Goal: Find specific page/section: Locate a particular part of the current website

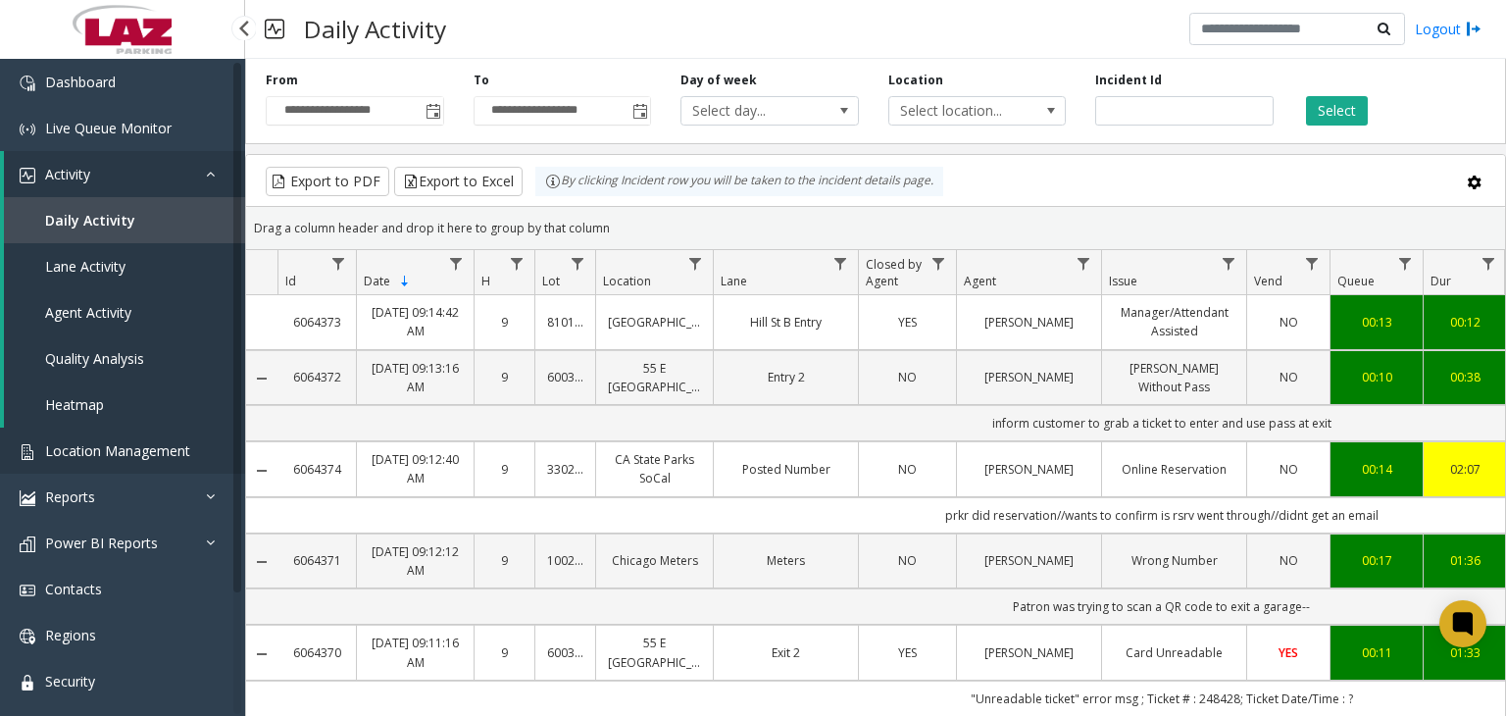
click at [56, 452] on span "Location Management" at bounding box center [117, 450] width 145 height 19
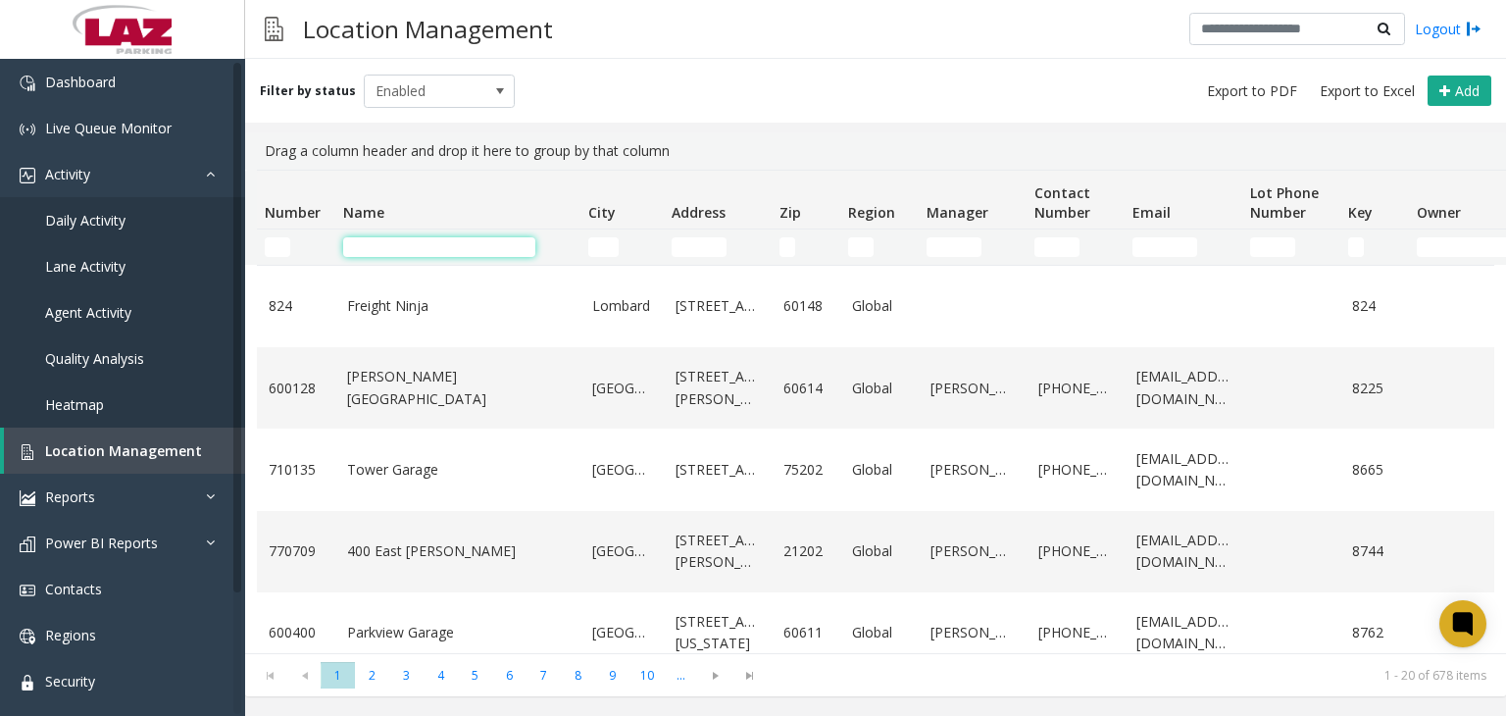
click at [435, 245] on input "Name Filter" at bounding box center [439, 247] width 192 height 20
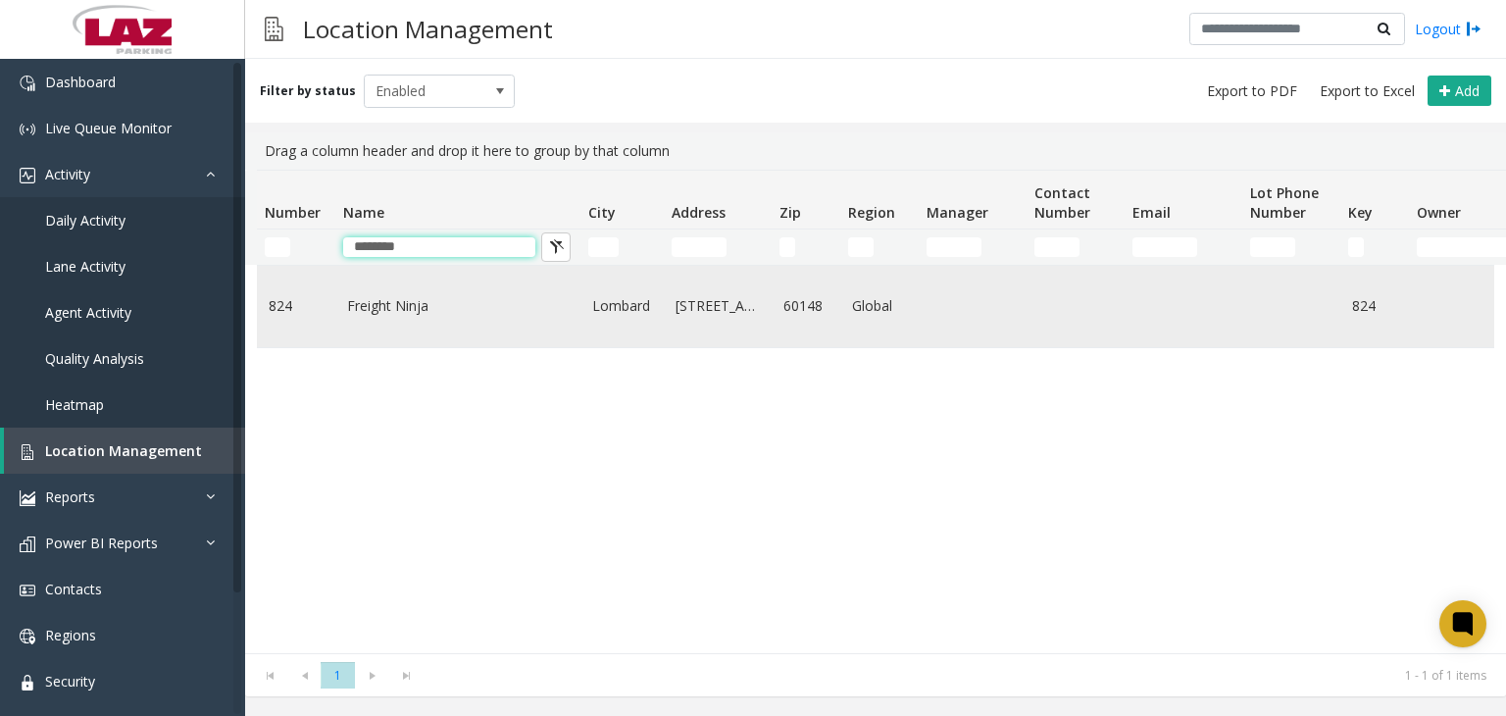
type input "*******"
click at [361, 300] on link "Freight Ninja" at bounding box center [458, 306] width 222 height 22
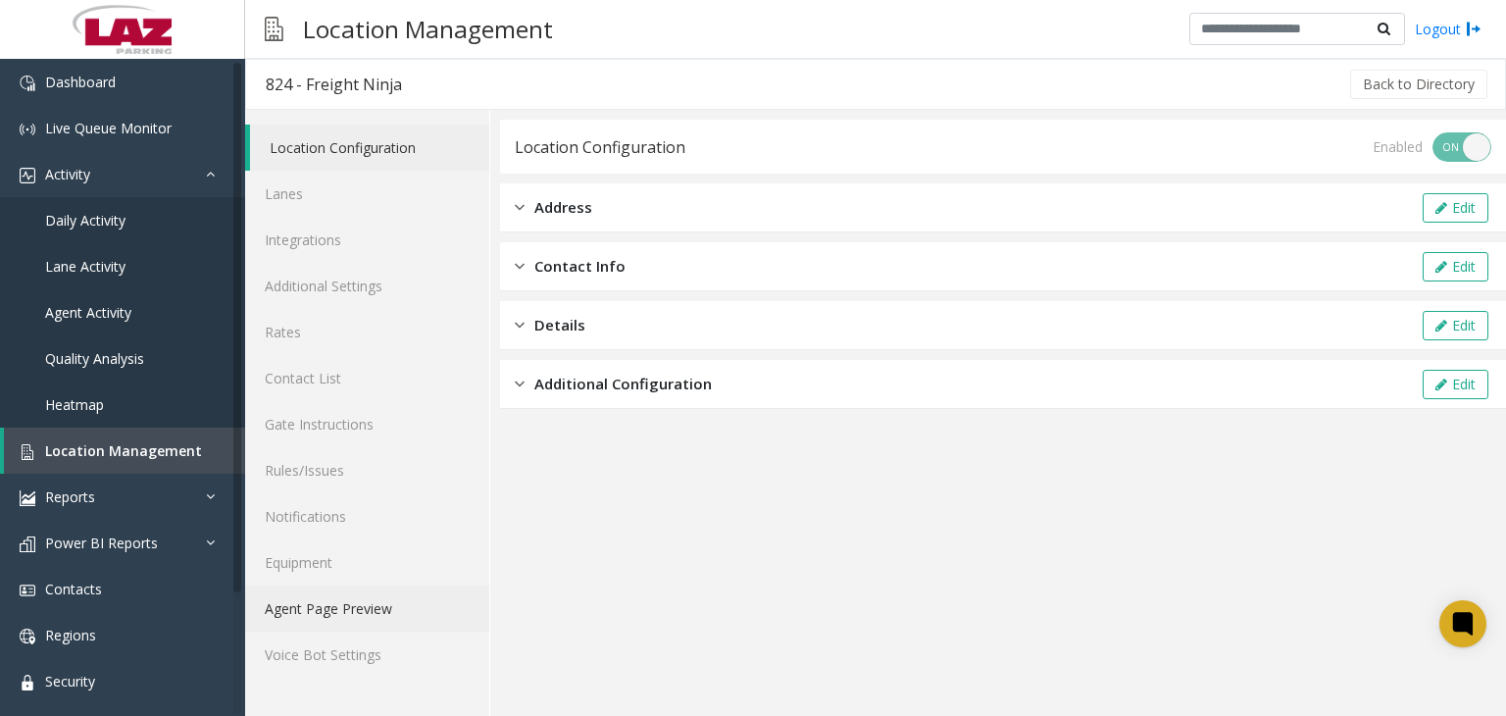
click at [353, 608] on link "Agent Page Preview" at bounding box center [367, 608] width 244 height 46
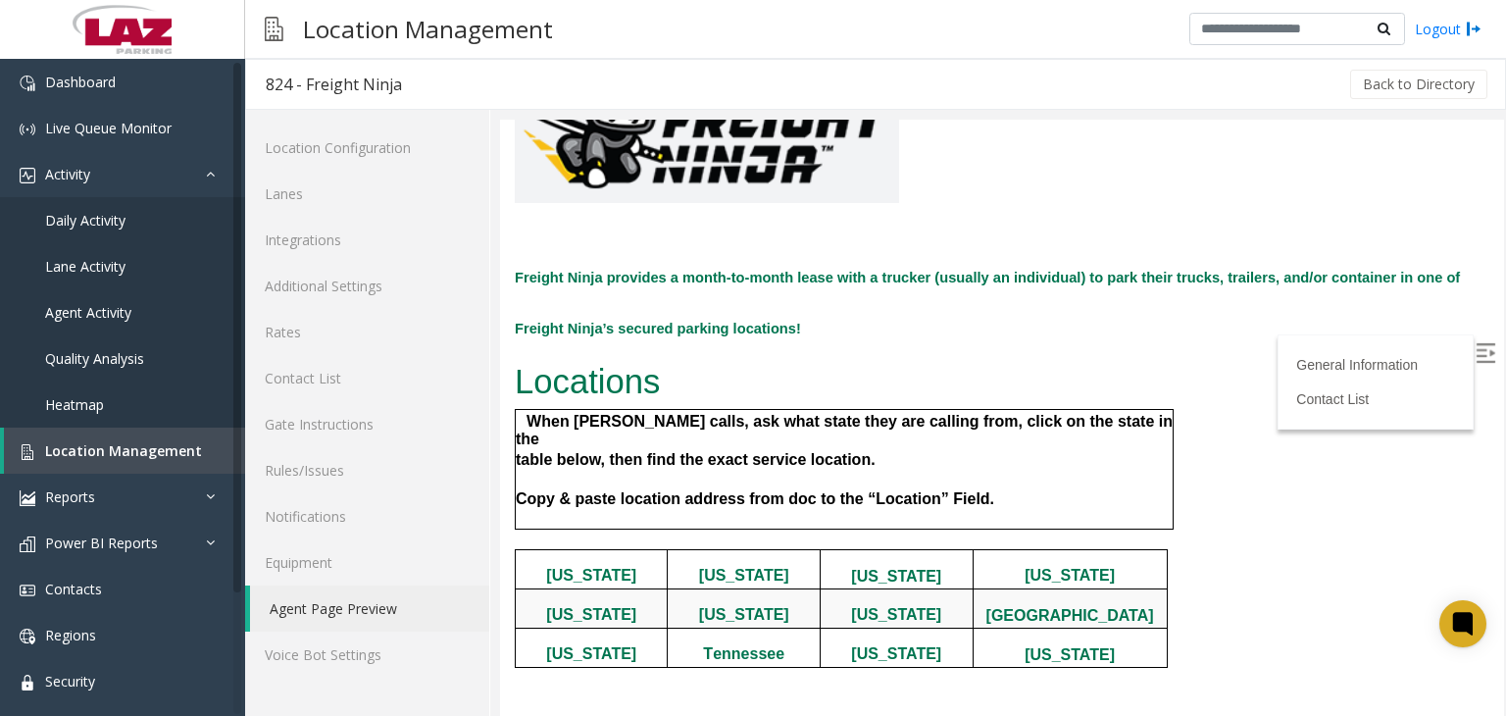
scroll to position [259, 0]
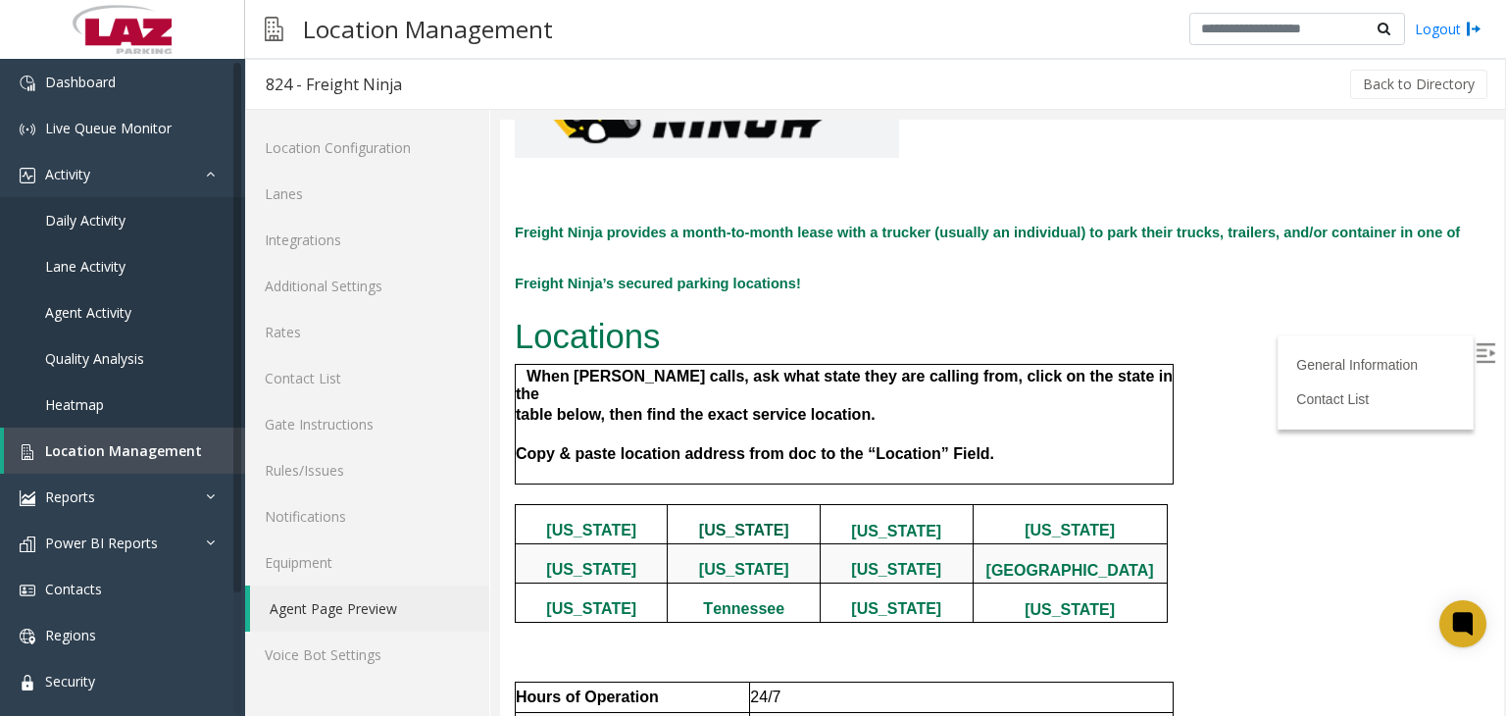
click at [749, 522] on link "[US_STATE]" at bounding box center [744, 530] width 90 height 17
click at [132, 452] on span "Location Management" at bounding box center [123, 450] width 157 height 19
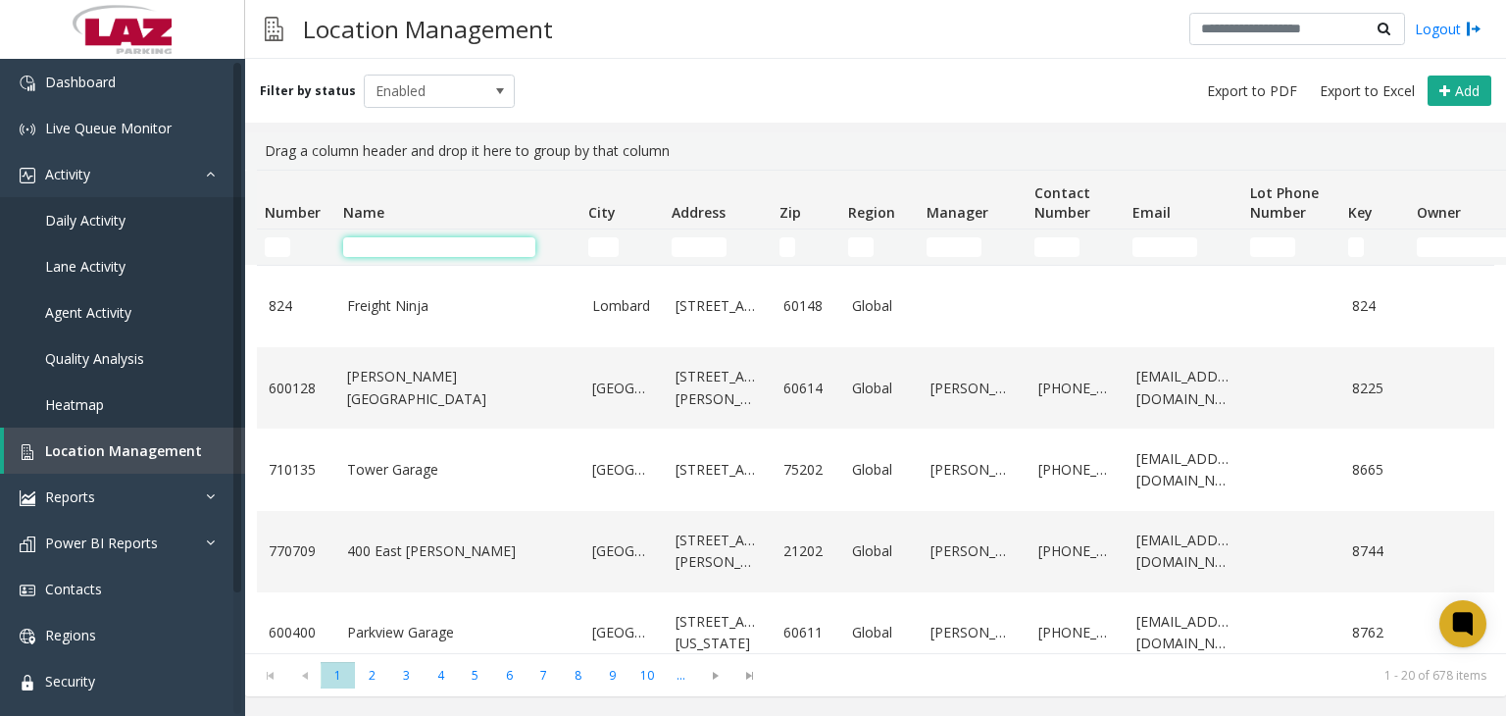
click at [383, 244] on input "Name Filter" at bounding box center [439, 247] width 192 height 20
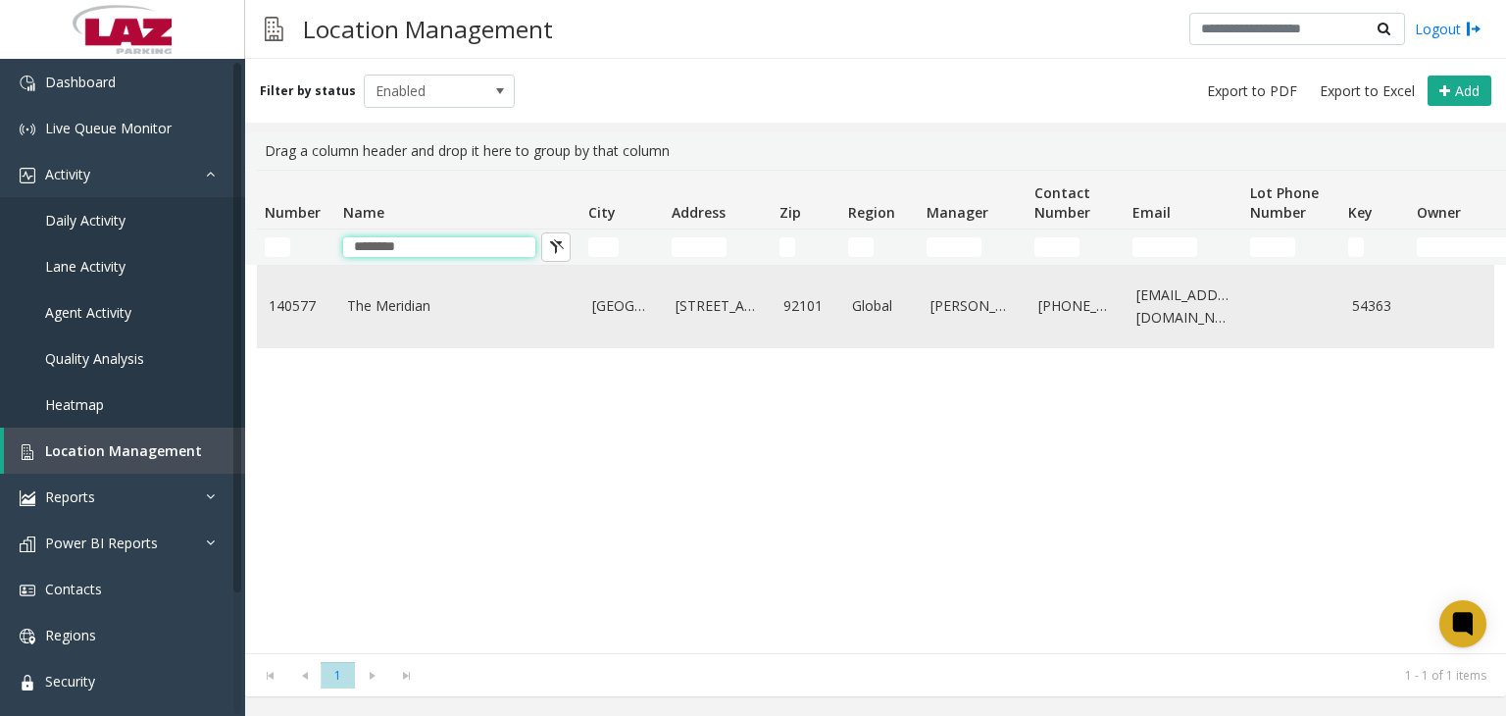
type input "********"
click at [396, 316] on link "The Meridian" at bounding box center [458, 306] width 222 height 22
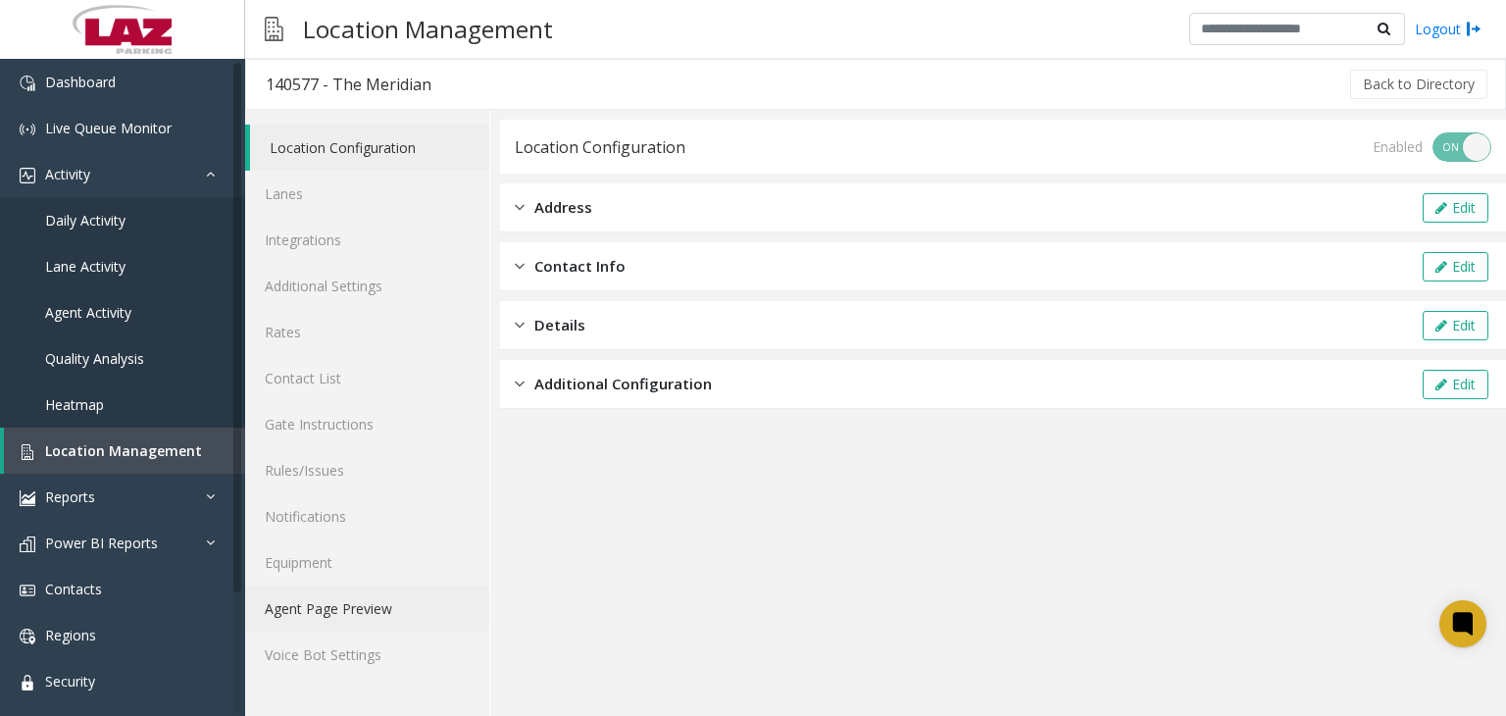
click at [318, 605] on link "Agent Page Preview" at bounding box center [367, 608] width 244 height 46
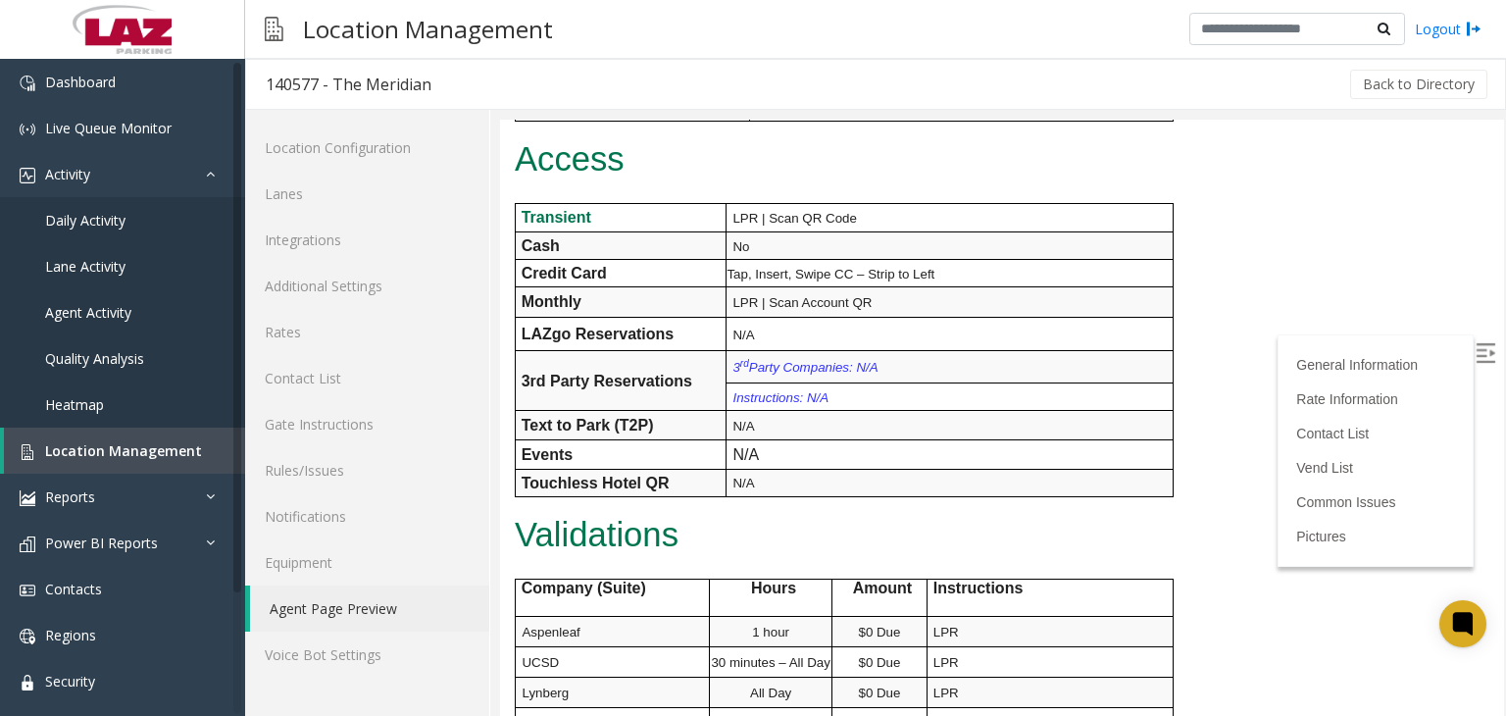
scroll to position [960, 0]
click at [135, 456] on span "Location Management" at bounding box center [123, 450] width 157 height 19
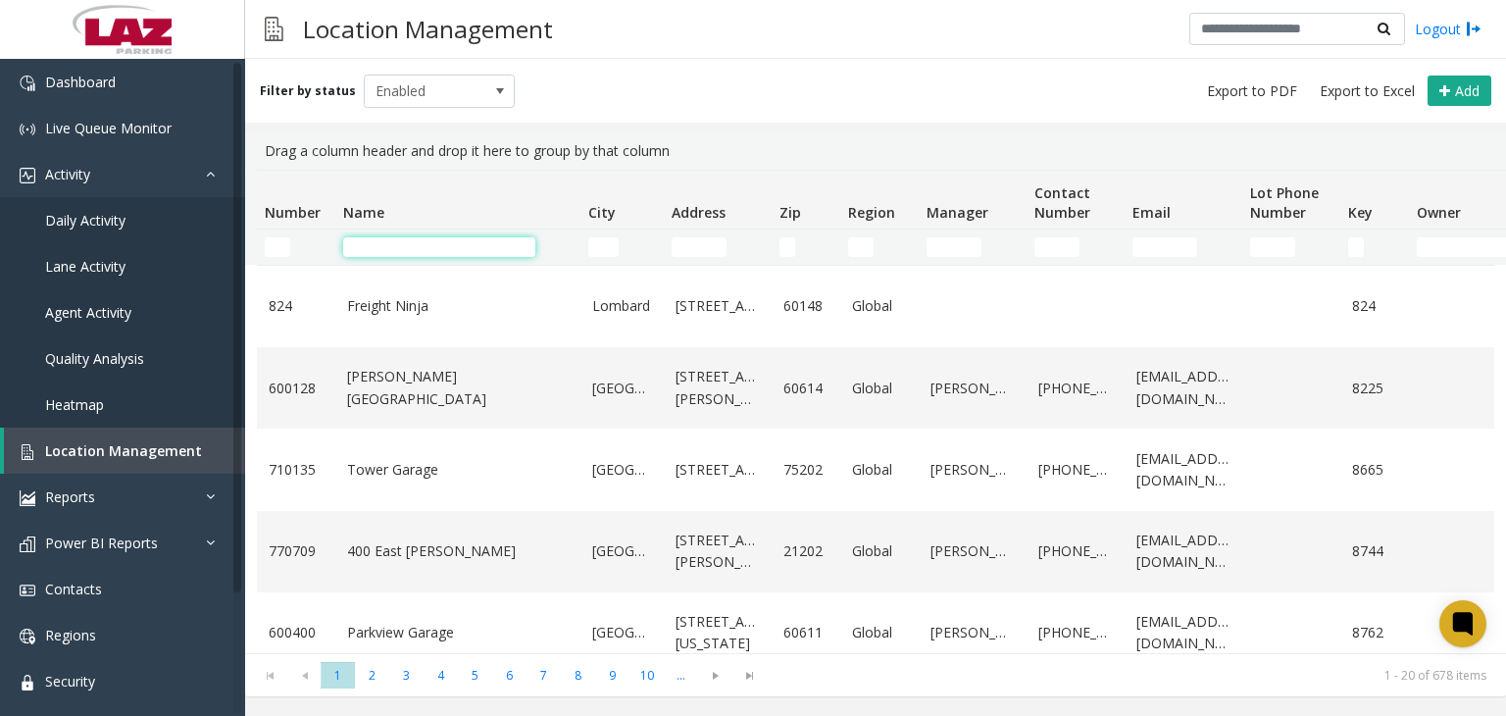
click at [409, 249] on input "Name Filter" at bounding box center [439, 247] width 192 height 20
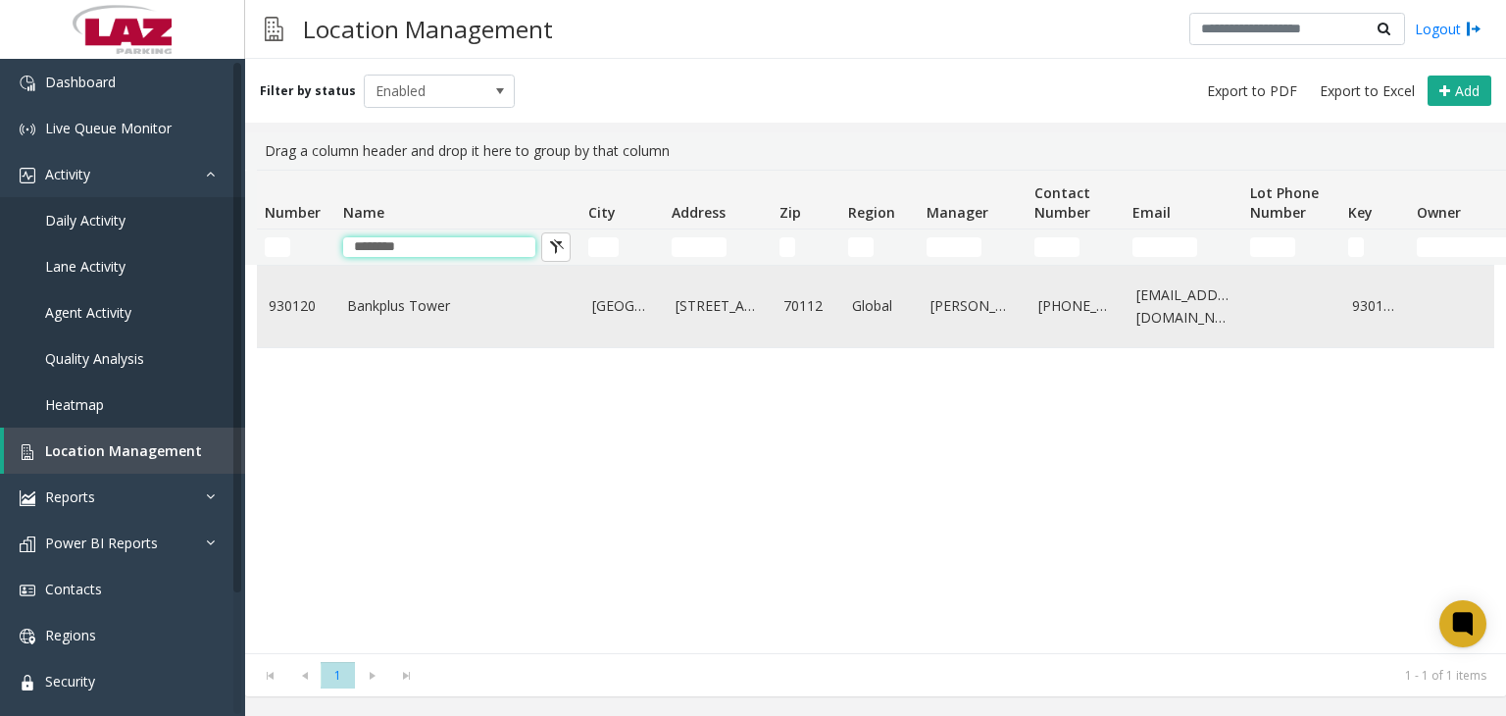
type input "********"
click at [396, 299] on link "Bankplus Tower" at bounding box center [458, 306] width 222 height 22
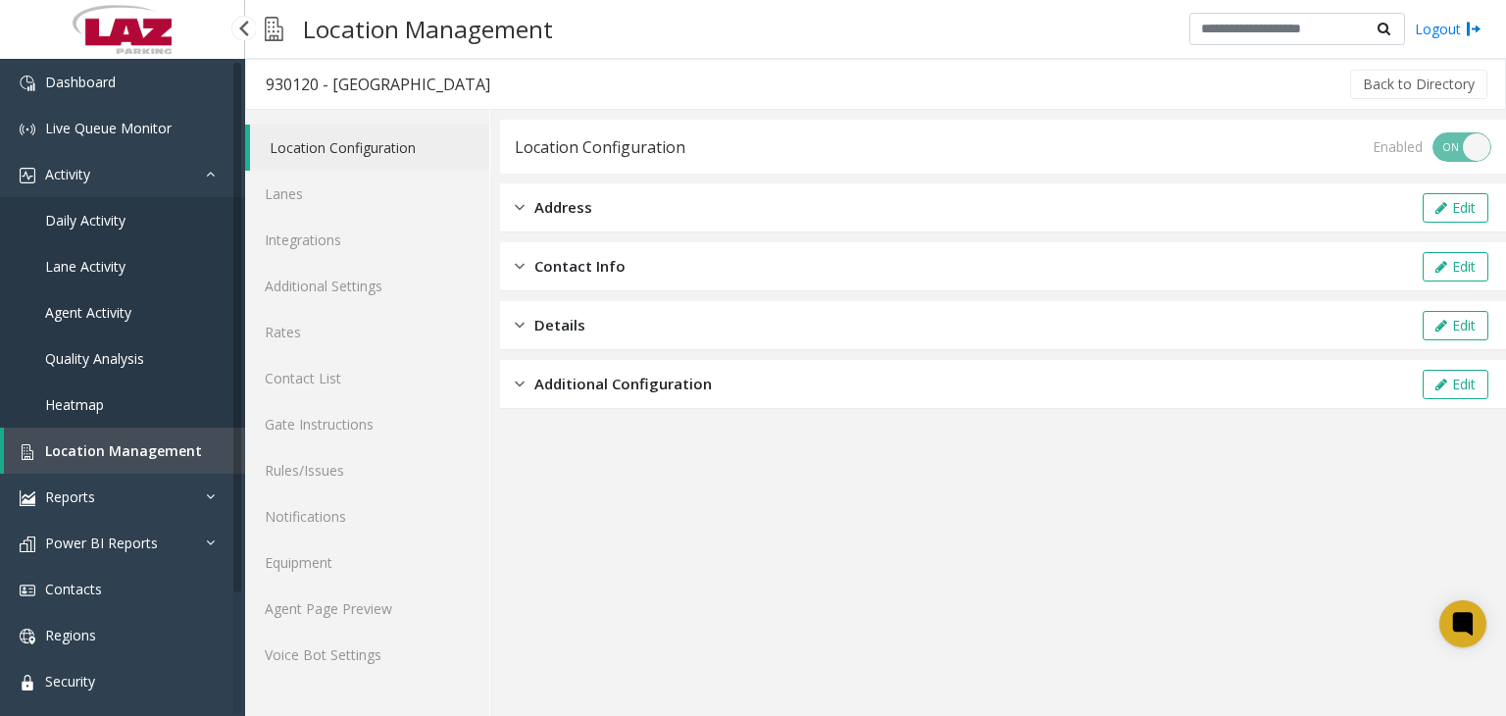
click at [112, 438] on link "Location Management" at bounding box center [124, 450] width 241 height 46
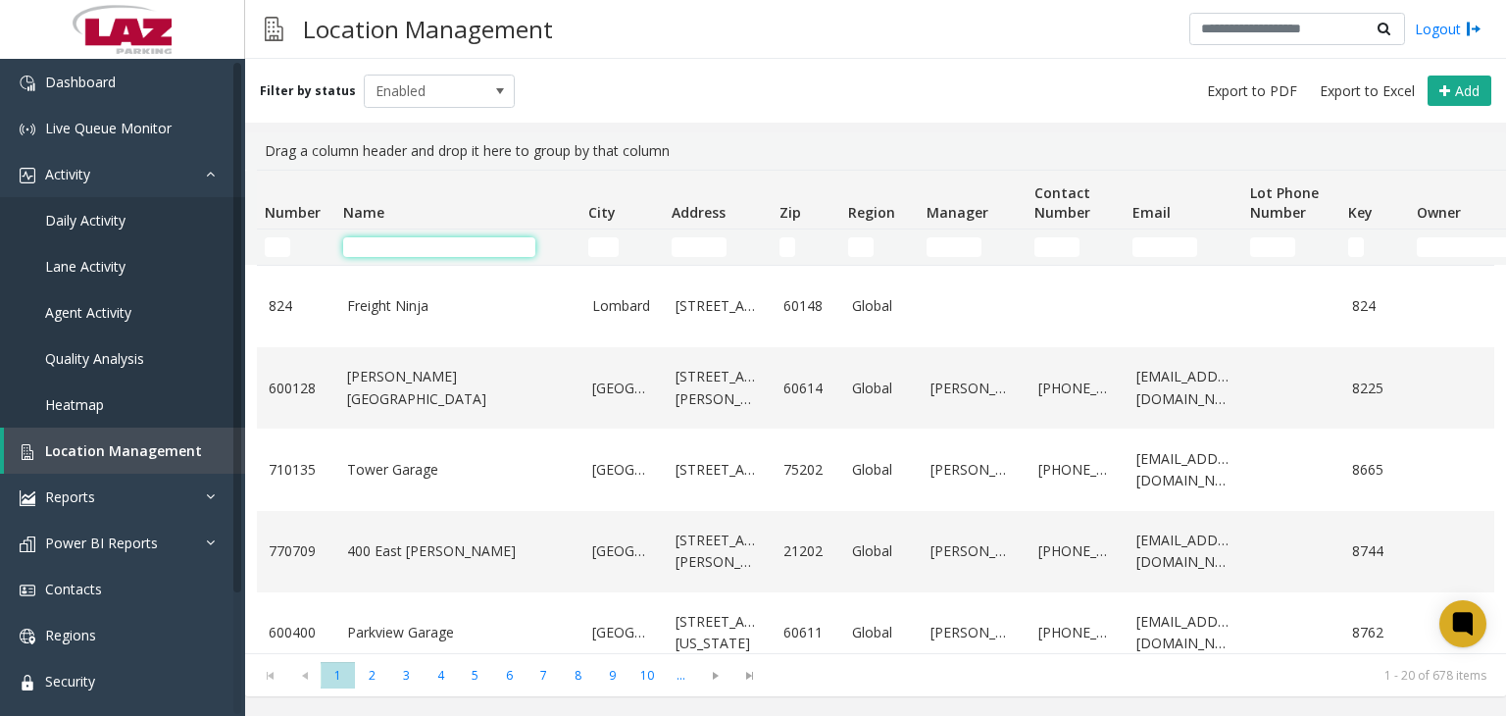
click at [370, 248] on input "Name Filter" at bounding box center [439, 247] width 192 height 20
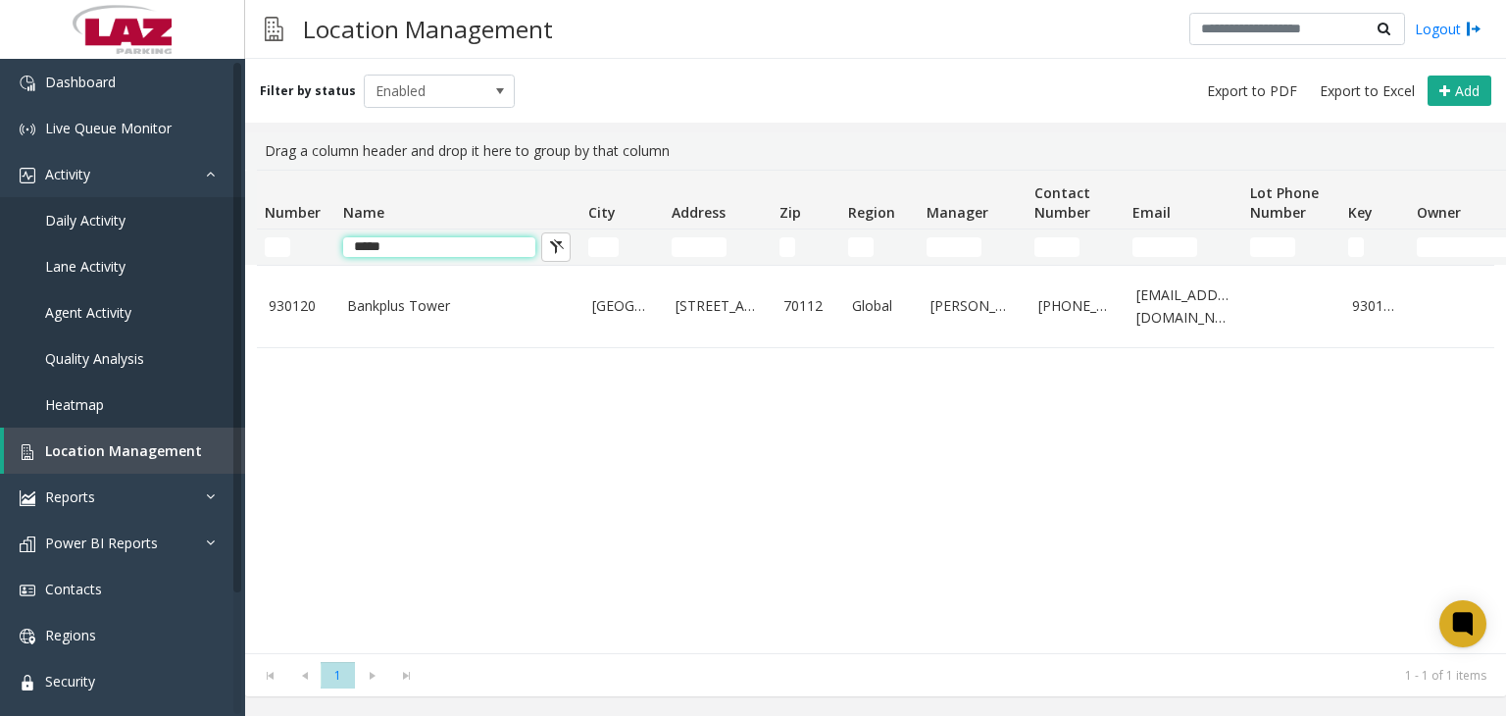
type input "*****"
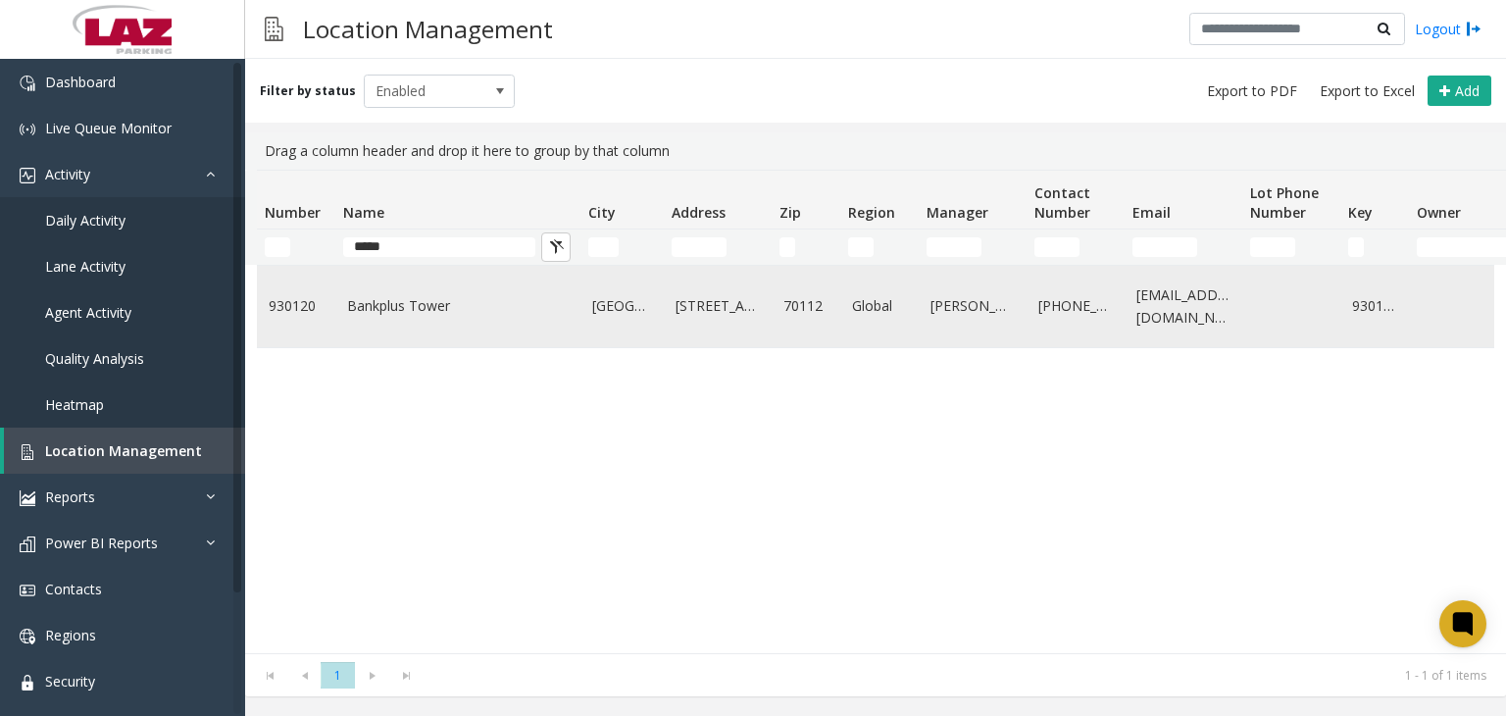
click at [404, 309] on link "Bankplus Tower" at bounding box center [458, 306] width 222 height 22
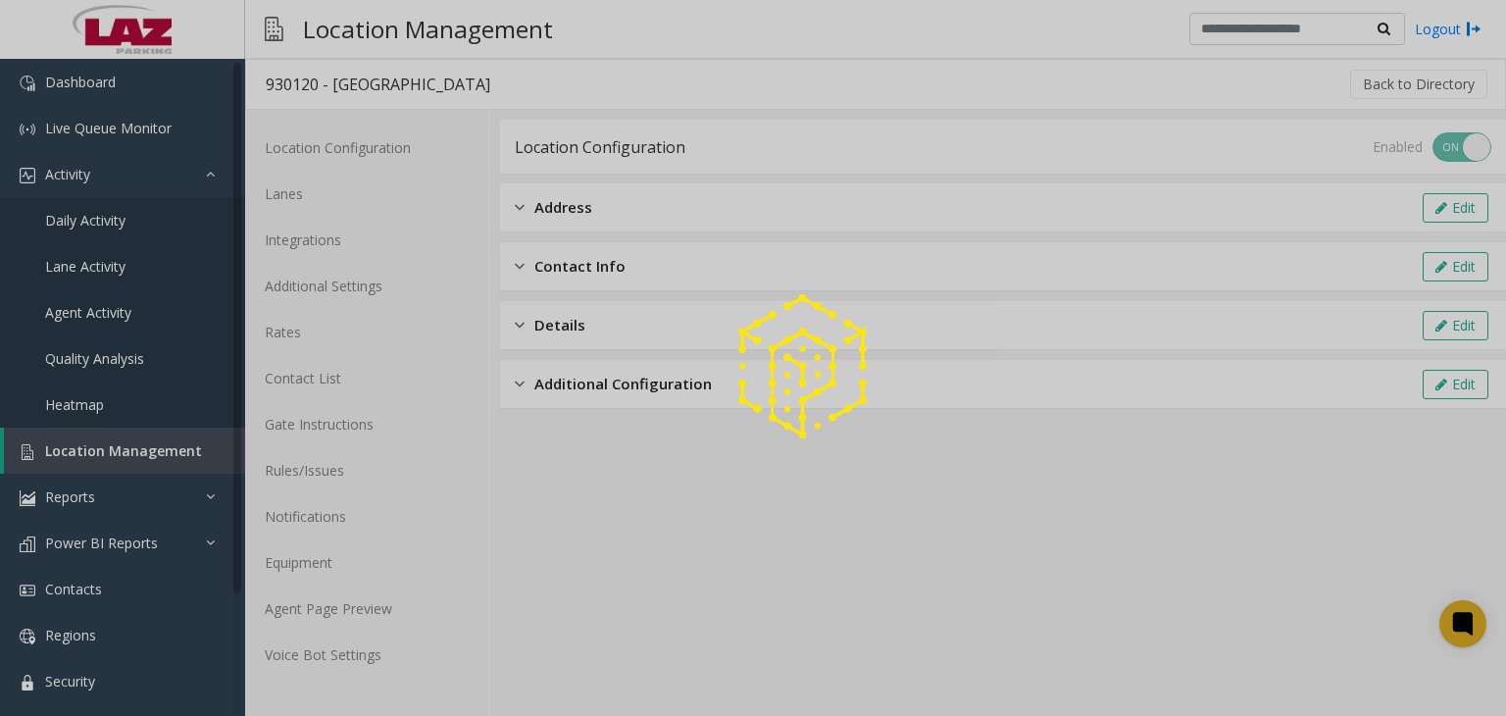
click at [337, 614] on div at bounding box center [753, 358] width 1506 height 716
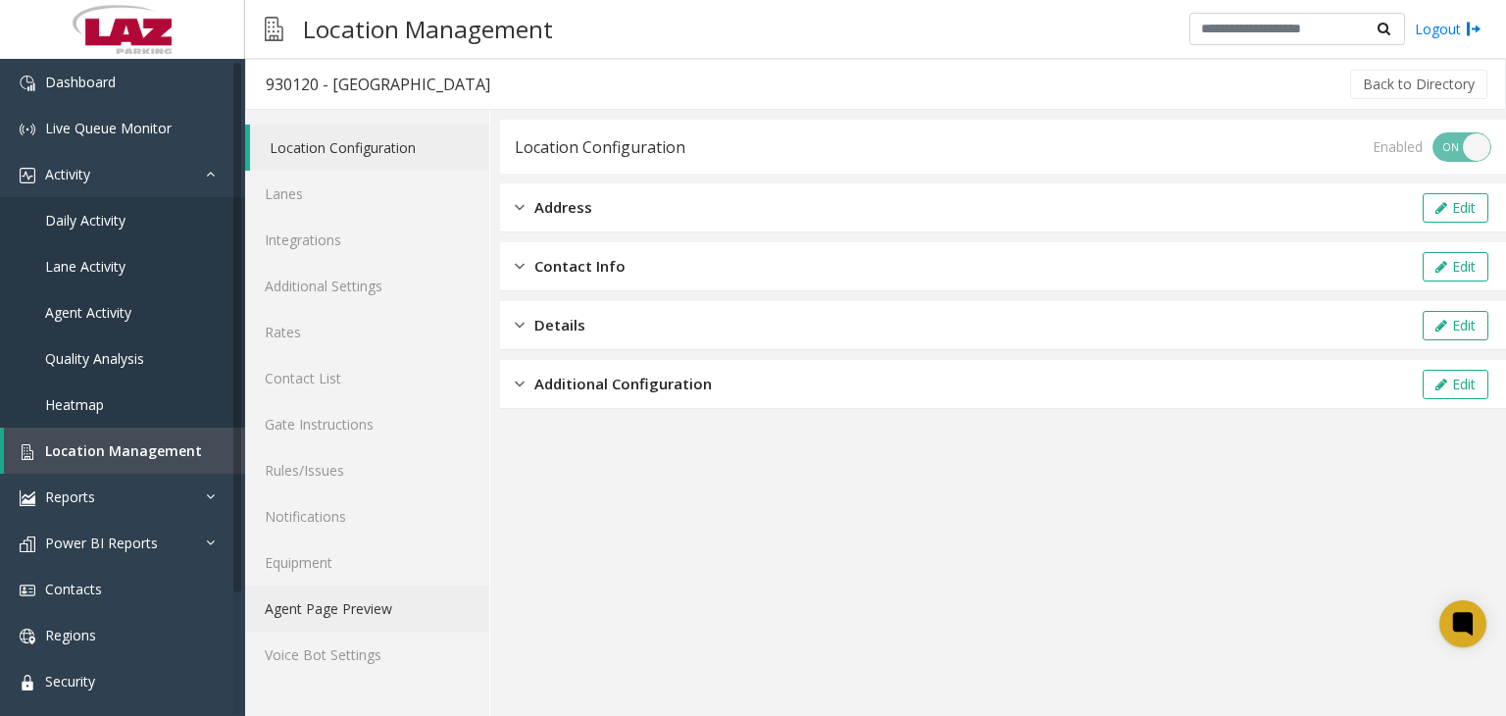
click at [343, 598] on link "Agent Page Preview" at bounding box center [367, 608] width 244 height 46
